Goal: Use online tool/utility: Utilize a website feature to perform a specific function

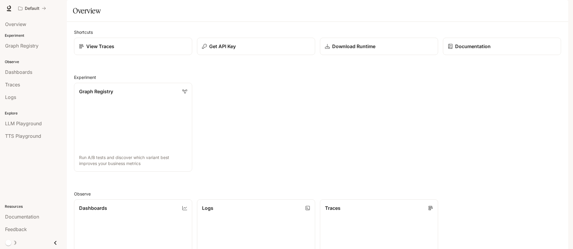
click at [224, 153] on div "Graph Registry Run A/B tests and discover which variant best improves your busi…" at bounding box center [315, 124] width 492 height 93
click at [15, 139] on link "TTS Playground" at bounding box center [33, 135] width 62 height 11
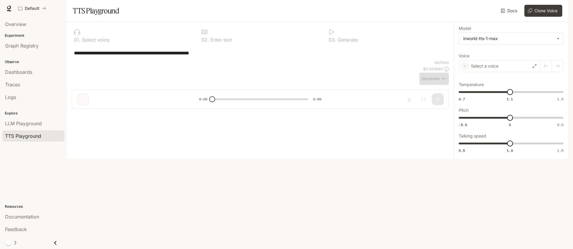
type textarea "**********"
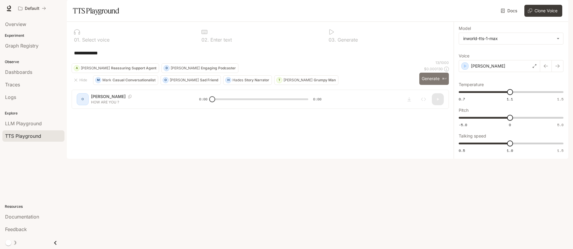
click at [427, 85] on button "Generate ⌘⏎" at bounding box center [434, 79] width 30 height 12
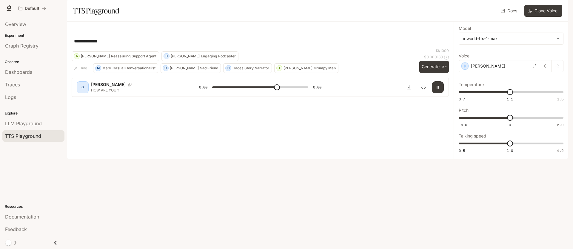
type input "*"
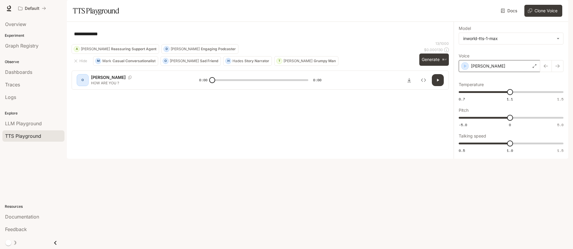
click at [485, 72] on div "Olivia" at bounding box center [499, 66] width 81 height 12
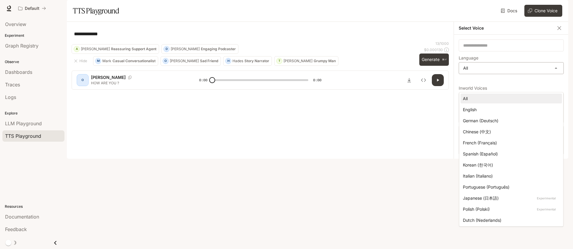
click at [505, 84] on body "**********" at bounding box center [286, 124] width 573 height 249
click at [489, 110] on div "English" at bounding box center [510, 109] width 94 height 6
type input "*****"
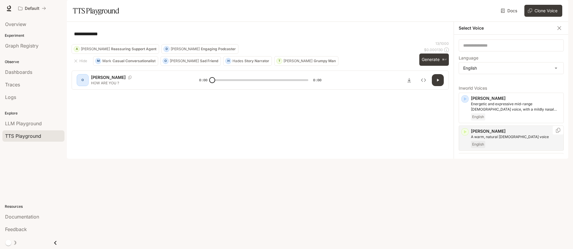
click at [506, 148] on div "English" at bounding box center [516, 144] width 90 height 7
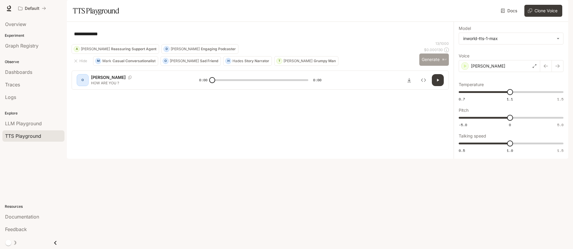
click at [434, 66] on button "Generate ⌘⏎" at bounding box center [434, 59] width 30 height 12
click at [527, 72] on div "Ashley" at bounding box center [499, 66] width 81 height 12
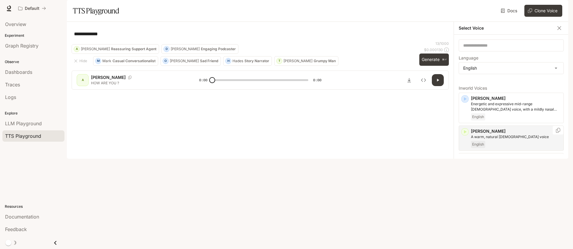
scroll to position [1, 0]
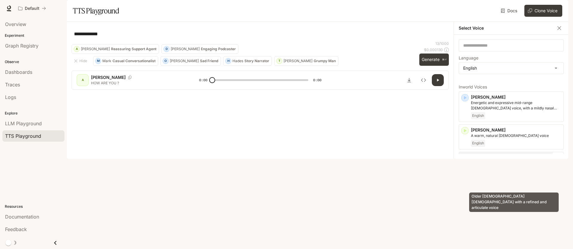
click at [492, 171] on p "Older British male with a refined and articulate voice" at bounding box center [516, 165] width 90 height 11
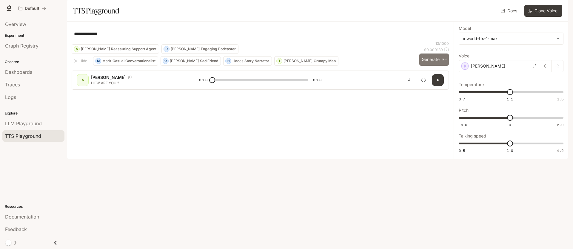
click at [431, 66] on button "Generate ⌘⏎" at bounding box center [434, 59] width 30 height 12
click at [502, 72] on div "Craig" at bounding box center [499, 66] width 81 height 12
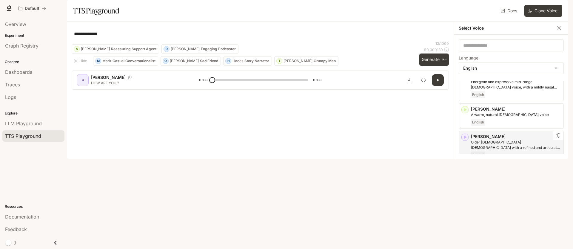
scroll to position [24, 0]
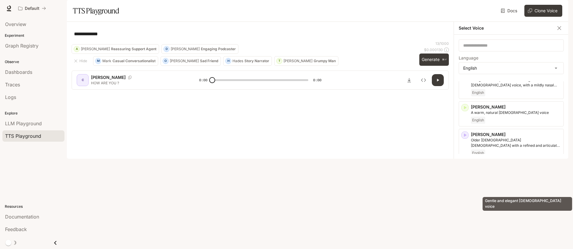
click at [504, 176] on p "Gentle and elegant female voice" at bounding box center [516, 172] width 90 height 5
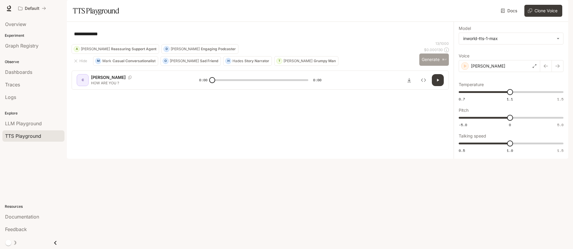
click at [422, 66] on button "Generate ⌘⏎" at bounding box center [434, 59] width 30 height 12
click at [519, 72] on div "Deborah" at bounding box center [499, 66] width 81 height 12
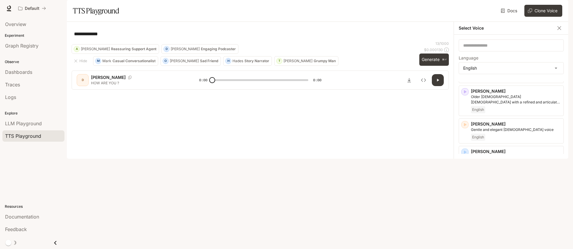
scroll to position [83, 0]
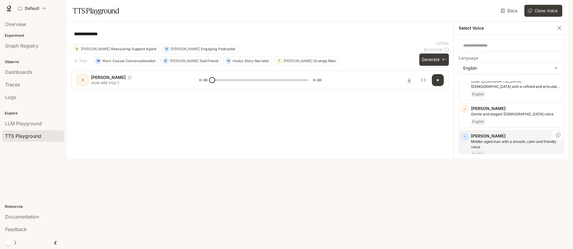
click at [502, 139] on p "Dennis" at bounding box center [516, 136] width 90 height 6
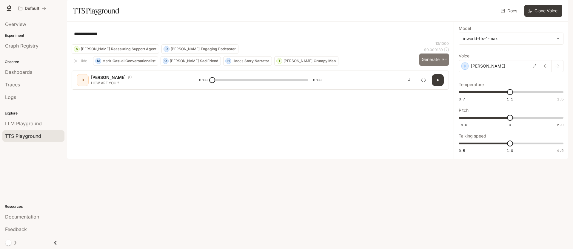
click at [429, 66] on button "Generate ⌘⏎" at bounding box center [434, 59] width 30 height 12
click at [499, 72] on div "Dennis" at bounding box center [499, 66] width 81 height 12
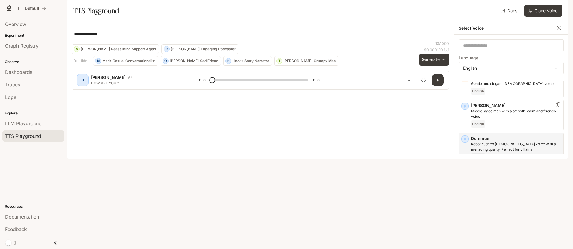
scroll to position [115, 0]
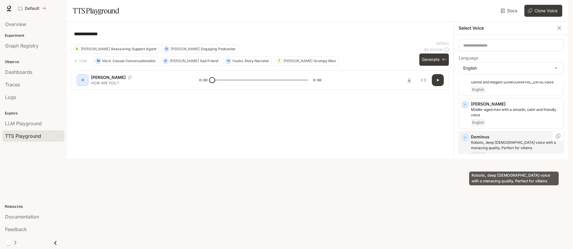
click at [500, 150] on p "Robotic, deep male voice with a menacing quality. Perfect for villains" at bounding box center [516, 145] width 90 height 11
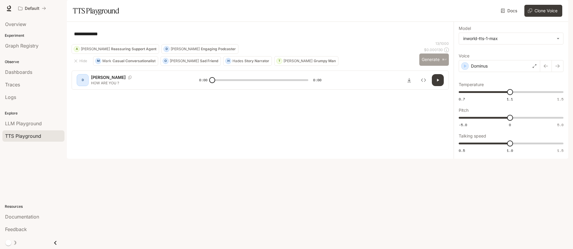
click at [431, 66] on button "Generate ⌘⏎" at bounding box center [434, 59] width 30 height 12
click at [530, 72] on div "Dominus" at bounding box center [499, 66] width 81 height 12
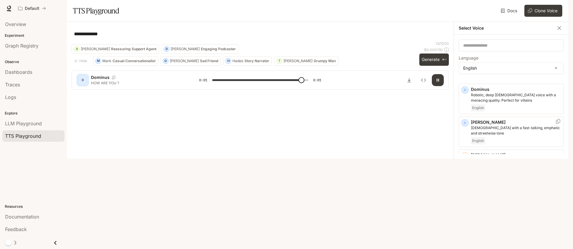
scroll to position [172, 0]
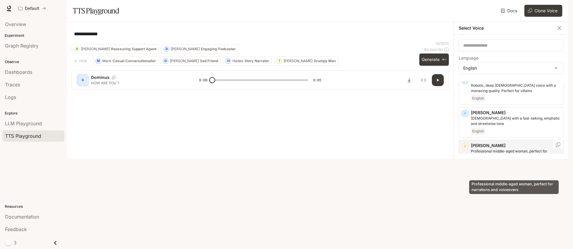
click at [512, 159] on p "Professional middle-aged woman, perfect for narrations and voiceovers" at bounding box center [516, 153] width 90 height 11
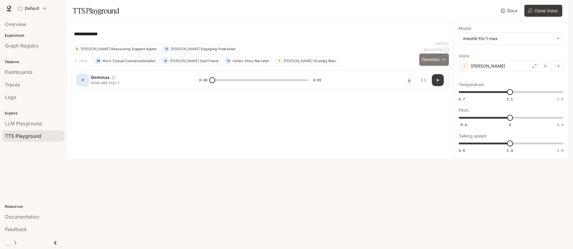
click at [435, 66] on button "Generate ⌘⏎" at bounding box center [434, 59] width 30 height 12
click at [506, 72] on div "Elizabeth" at bounding box center [499, 66] width 81 height 12
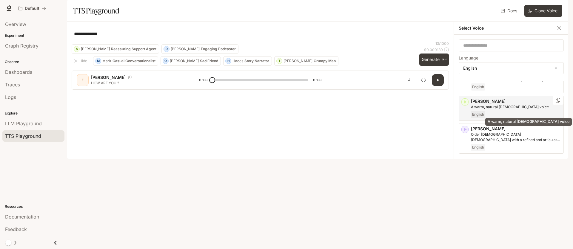
scroll to position [69, 0]
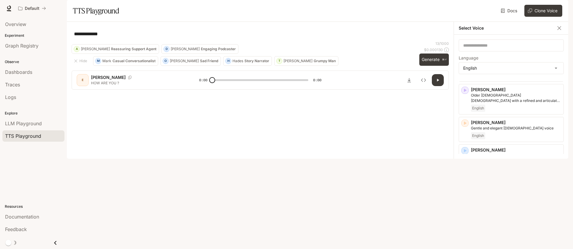
click at [402, 41] on div "**********" at bounding box center [260, 34] width 377 height 14
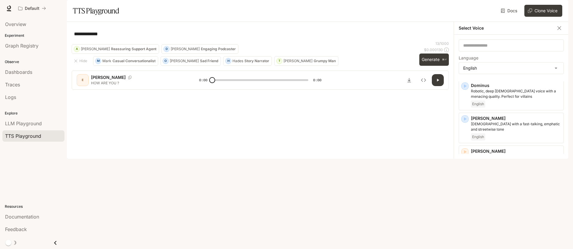
scroll to position [167, 0]
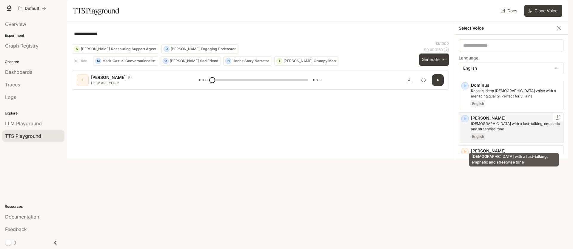
click at [495, 132] on p "Male with a fast-talking, emphatic and streetwise tone" at bounding box center [516, 126] width 90 height 11
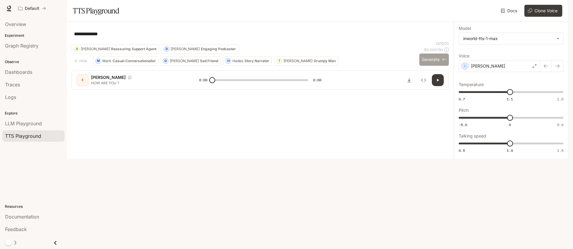
click at [425, 66] on button "Generate ⌘⏎" at bounding box center [434, 59] width 30 height 12
click at [524, 72] on div "Edward" at bounding box center [499, 66] width 81 height 12
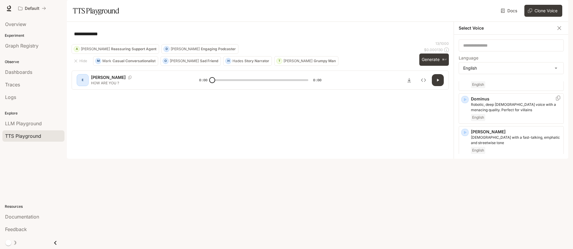
scroll to position [189, 0]
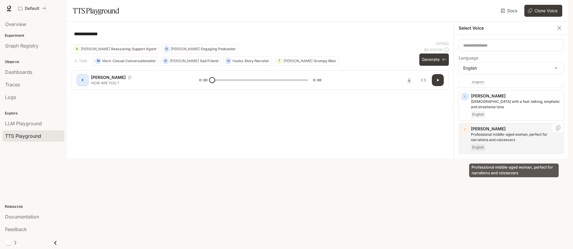
click at [507, 142] on p "Professional middle-aged woman, perfect for narrations and voiceovers" at bounding box center [516, 137] width 90 height 11
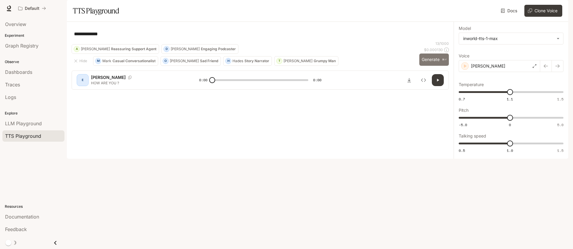
click at [433, 66] on button "Generate ⌘⏎" at bounding box center [434, 59] width 30 height 12
click at [518, 72] on div "Elizabeth" at bounding box center [499, 66] width 81 height 12
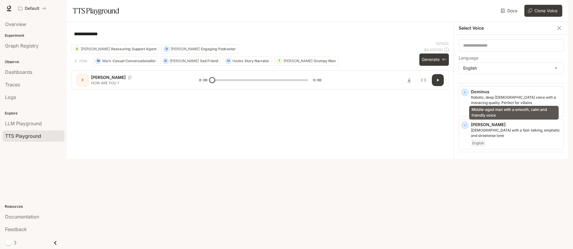
scroll to position [163, 0]
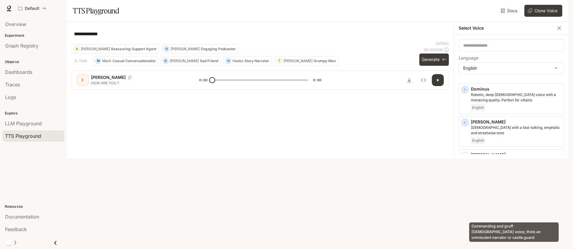
click at [488, 201] on p "Commanding and gruff male voice, think an omniscient narrator or castle guard" at bounding box center [516, 195] width 90 height 11
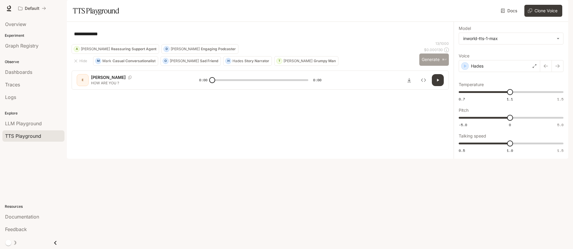
click at [431, 66] on button "Generate ⌘⏎" at bounding box center [434, 59] width 30 height 12
click at [523, 72] on div "Hades" at bounding box center [499, 66] width 81 height 12
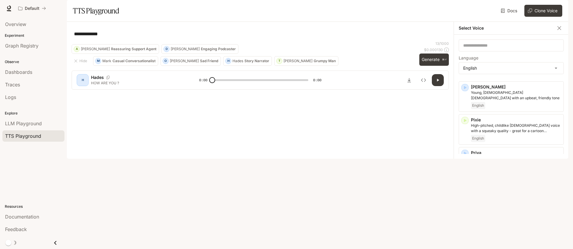
scroll to position [352, 0]
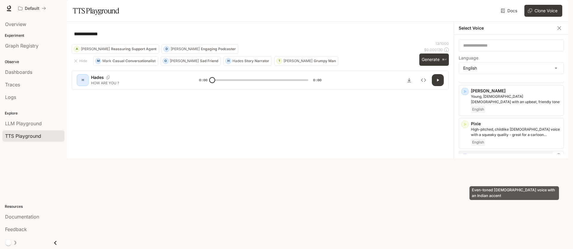
click at [515, 170] on p "Even-toned female voice with an Indian accent" at bounding box center [516, 164] width 90 height 11
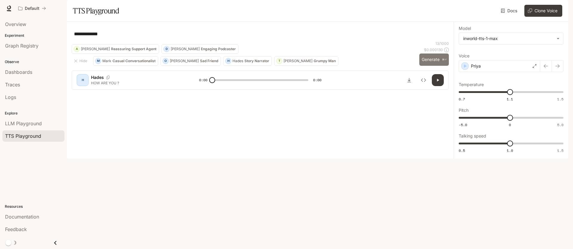
click at [430, 66] on button "Generate ⌘⏎" at bounding box center [434, 59] width 30 height 12
click at [524, 72] on div "Priya" at bounding box center [499, 66] width 81 height 12
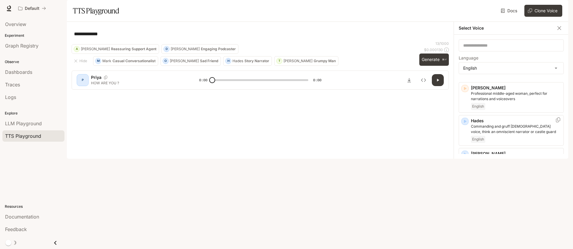
scroll to position [241, 0]
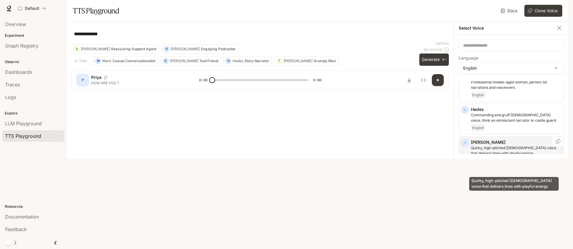
click at [507, 156] on p "Quirky, high-pitched female voice that delivers lines with playful energy" at bounding box center [516, 150] width 90 height 11
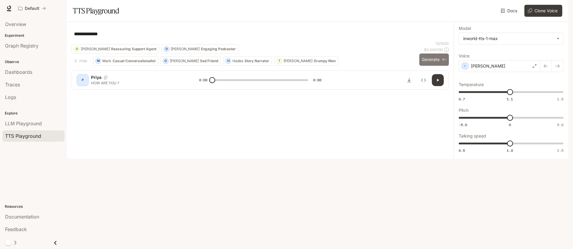
click at [436, 66] on button "Generate ⌘⏎" at bounding box center [434, 59] width 30 height 12
click at [519, 72] on div "Julia" at bounding box center [499, 66] width 81 height 12
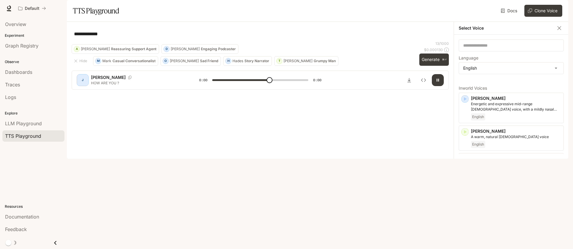
type input "*"
click at [166, 41] on div "**********" at bounding box center [260, 34] width 377 height 14
click at [156, 41] on div "**********" at bounding box center [260, 34] width 373 height 14
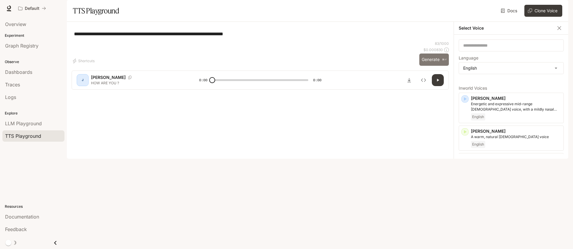
type textarea "**********"
click at [441, 66] on button "Generate ⌘⏎" at bounding box center [434, 59] width 30 height 12
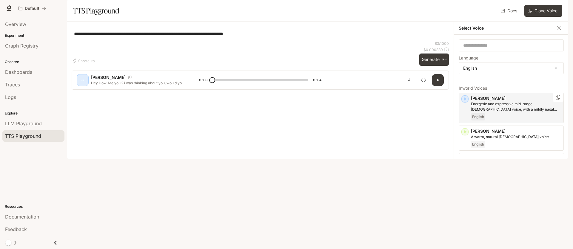
click at [510, 120] on div "English" at bounding box center [516, 116] width 90 height 7
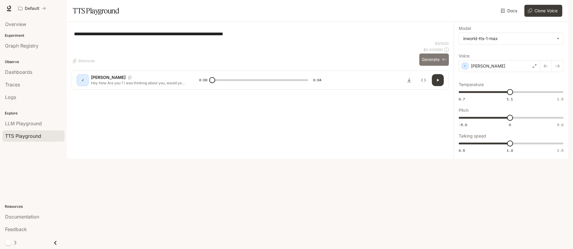
click at [427, 66] on button "Generate ⌘⏎" at bounding box center [434, 59] width 30 height 12
click at [510, 72] on div "Alex" at bounding box center [499, 66] width 81 height 12
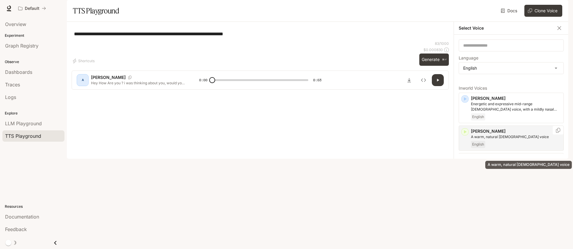
click at [505, 139] on p "A warm, natural female voice" at bounding box center [516, 136] width 90 height 5
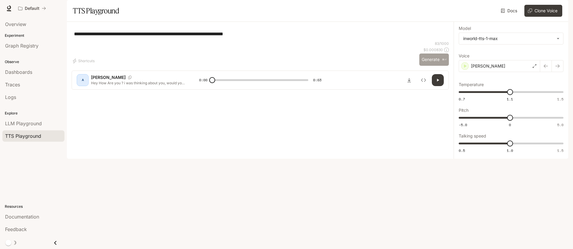
click at [425, 66] on button "Generate ⌘⏎" at bounding box center [434, 59] width 30 height 12
click at [505, 72] on div "Ashley" at bounding box center [499, 66] width 81 height 12
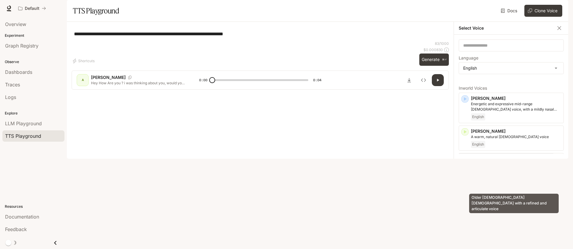
click at [505, 172] on p "Older British male with a refined and articulate voice" at bounding box center [516, 167] width 90 height 11
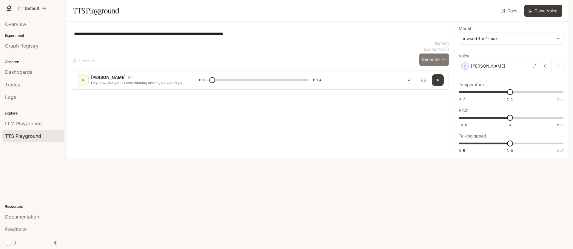
click at [424, 66] on button "Generate ⌘⏎" at bounding box center [434, 59] width 30 height 12
click at [494, 72] on div "Craig" at bounding box center [499, 66] width 81 height 12
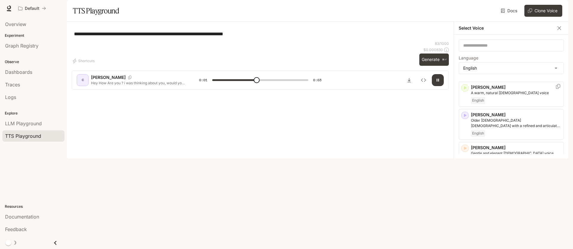
scroll to position [44, 0]
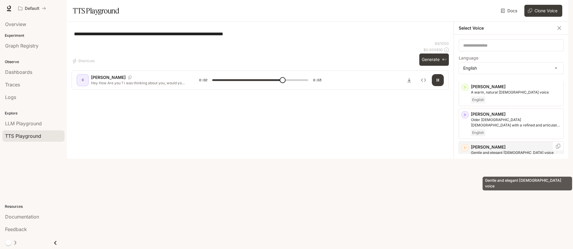
click at [503, 155] on p "Gentle and elegant female voice" at bounding box center [516, 152] width 90 height 5
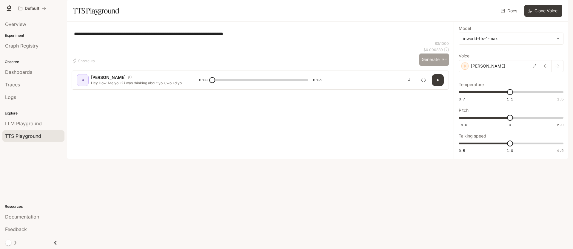
click at [431, 66] on button "Generate ⌘⏎" at bounding box center [434, 59] width 30 height 12
click at [514, 72] on div "Deborah" at bounding box center [499, 66] width 81 height 12
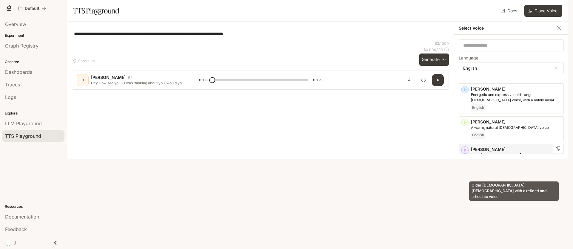
scroll to position [17, 0]
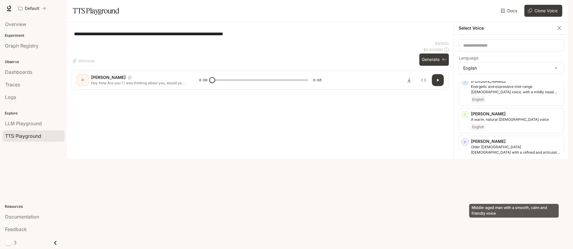
click at [488, 215] on p "Middle-aged man with a smooth, calm and friendly voice" at bounding box center [516, 209] width 90 height 11
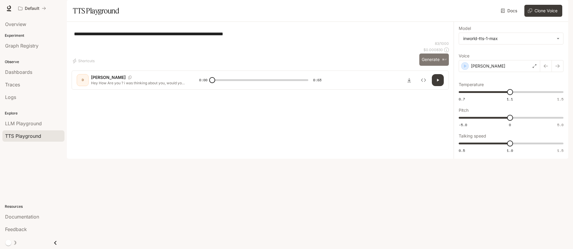
click at [424, 66] on button "Generate ⌘⏎" at bounding box center [434, 59] width 30 height 12
click at [507, 72] on div "Dennis" at bounding box center [499, 66] width 81 height 12
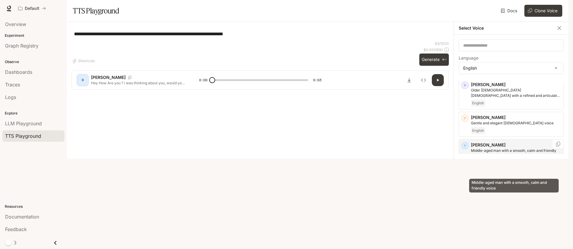
scroll to position [75, 0]
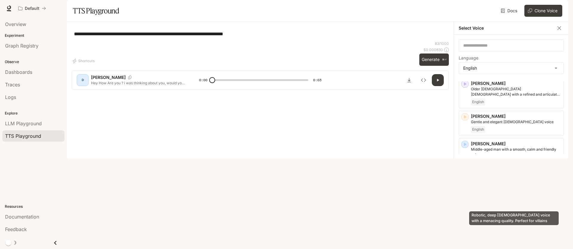
click at [494, 190] on p "Robotic, deep male voice with a menacing quality. Perfect for villains" at bounding box center [516, 184] width 90 height 11
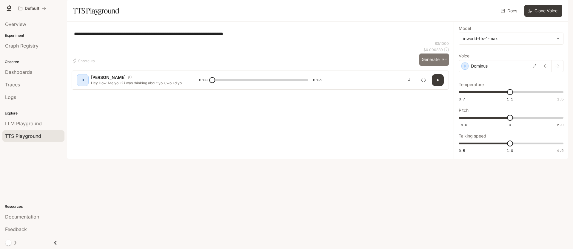
click at [430, 66] on button "Generate ⌘⏎" at bounding box center [434, 59] width 30 height 12
click at [515, 72] on div "Dominus" at bounding box center [499, 66] width 81 height 12
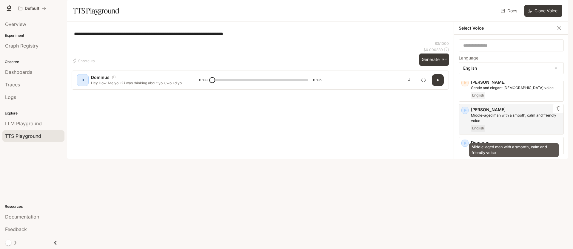
scroll to position [111, 0]
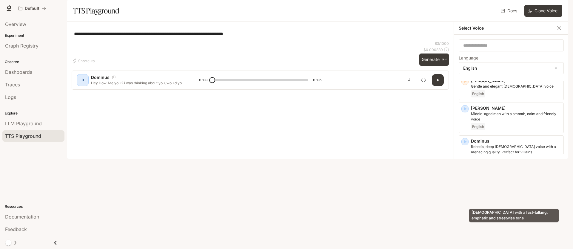
click at [510, 187] on p "Male with a fast-talking, emphatic and streetwise tone" at bounding box center [516, 182] width 90 height 11
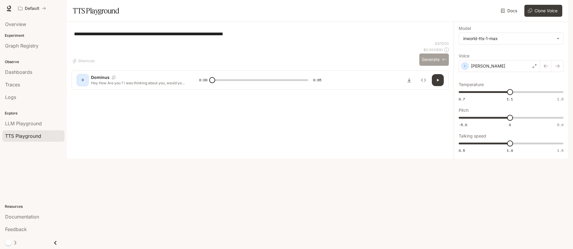
click at [432, 66] on button "Generate ⌘⏎" at bounding box center [434, 59] width 30 height 12
click at [516, 72] on div "Edward" at bounding box center [499, 66] width 81 height 12
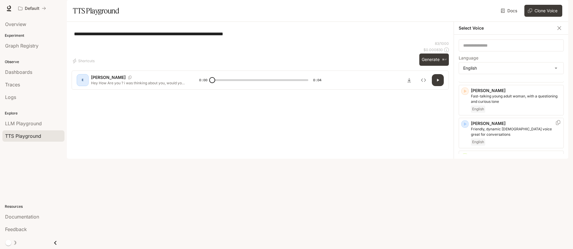
scroll to position [485, 0]
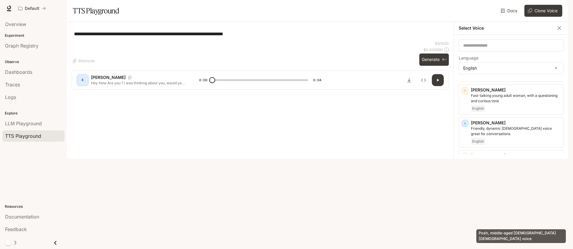
click at [512, 224] on p "Posh, middle-aged British female voice" at bounding box center [516, 229] width 90 height 11
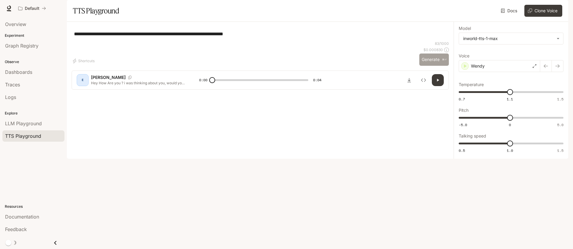
click at [434, 66] on button "Generate ⌘⏎" at bounding box center [434, 59] width 30 height 12
click at [524, 72] on div "Wendy" at bounding box center [499, 66] width 81 height 12
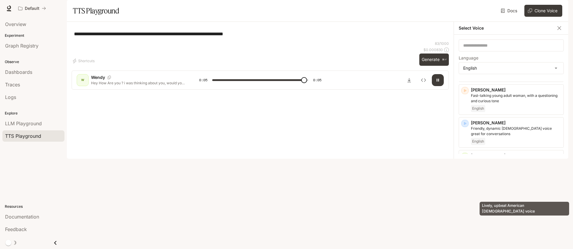
type input "*"
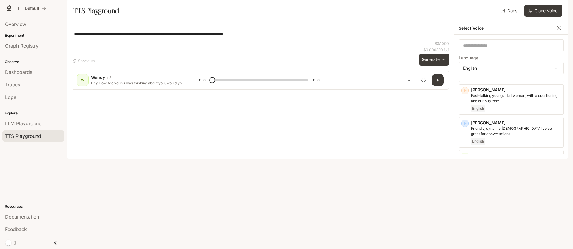
click at [400, 41] on div "**********" at bounding box center [260, 34] width 377 height 14
click at [563, 33] on button "button" at bounding box center [559, 28] width 9 height 9
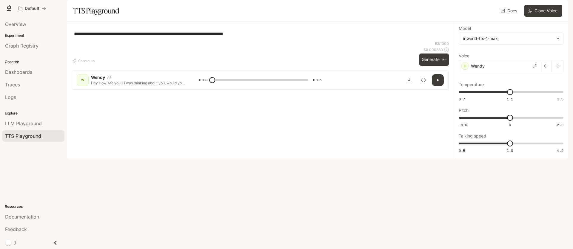
click at [376, 41] on div "**********" at bounding box center [260, 34] width 377 height 14
click at [501, 159] on div "**********" at bounding box center [511, 90] width 115 height 137
type input "***"
drag, startPoint x: 510, startPoint y: 161, endPoint x: 529, endPoint y: 161, distance: 18.8
click at [529, 146] on span "1.2" at bounding box center [530, 143] width 6 height 6
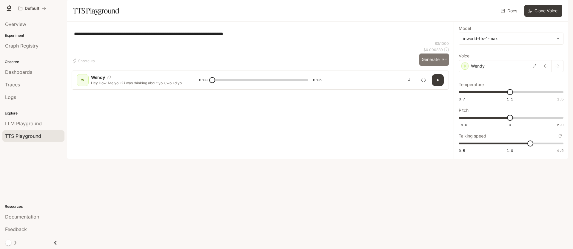
click at [433, 66] on button "Generate ⌘⏎" at bounding box center [434, 59] width 30 height 12
type input "*"
drag, startPoint x: 531, startPoint y: 158, endPoint x: 513, endPoint y: 160, distance: 18.0
click at [513, 146] on span "1" at bounding box center [510, 143] width 6 height 6
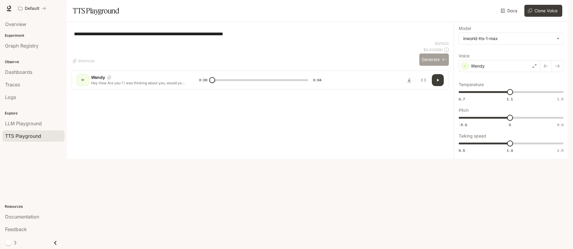
click at [432, 66] on button "Generate ⌘⏎" at bounding box center [434, 59] width 30 height 12
click at [506, 159] on div "**********" at bounding box center [511, 90] width 115 height 137
click at [514, 159] on div "**********" at bounding box center [511, 90] width 115 height 137
type input "*"
